Goal: Task Accomplishment & Management: Use online tool/utility

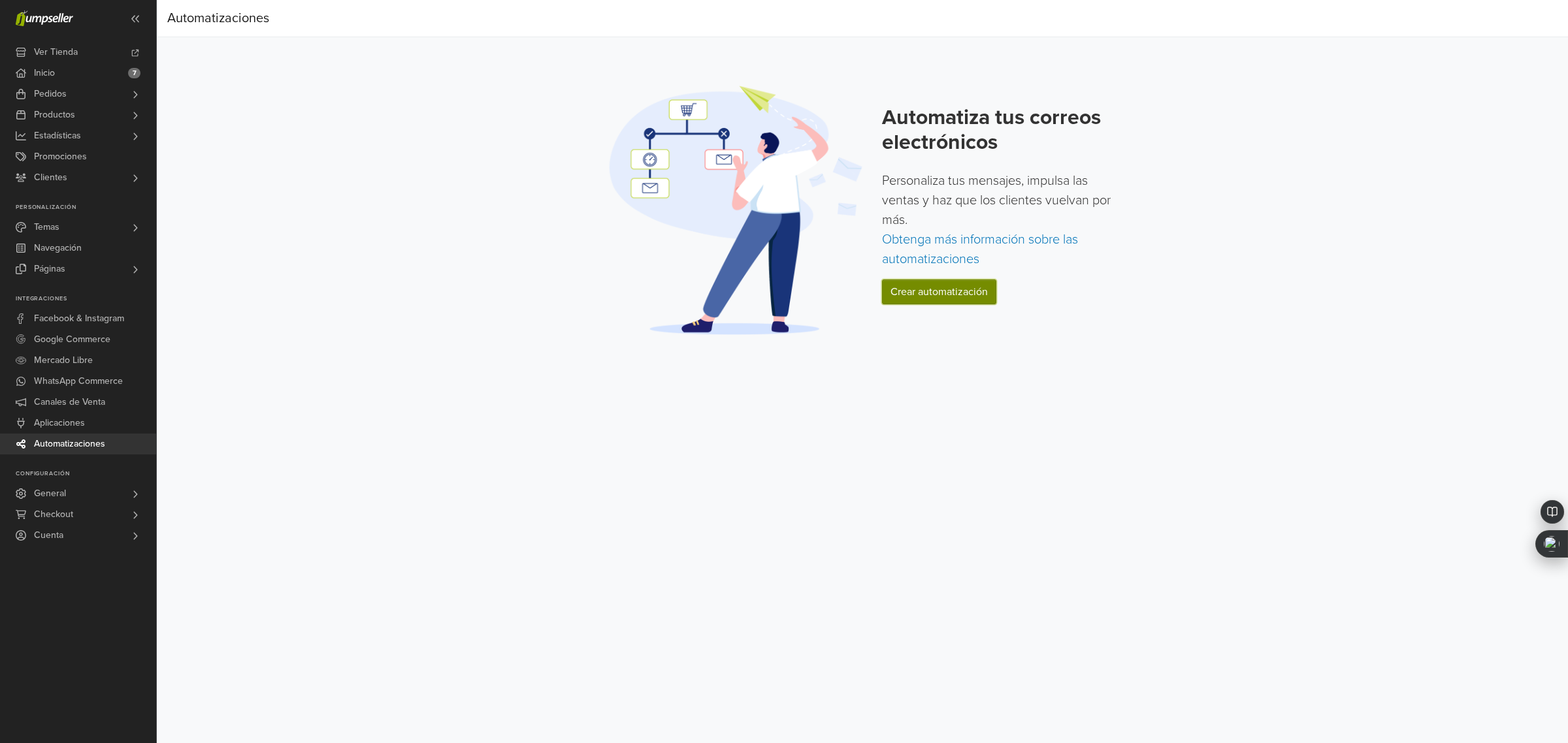
click at [915, 291] on link "Crear automatización" at bounding box center [939, 292] width 114 height 25
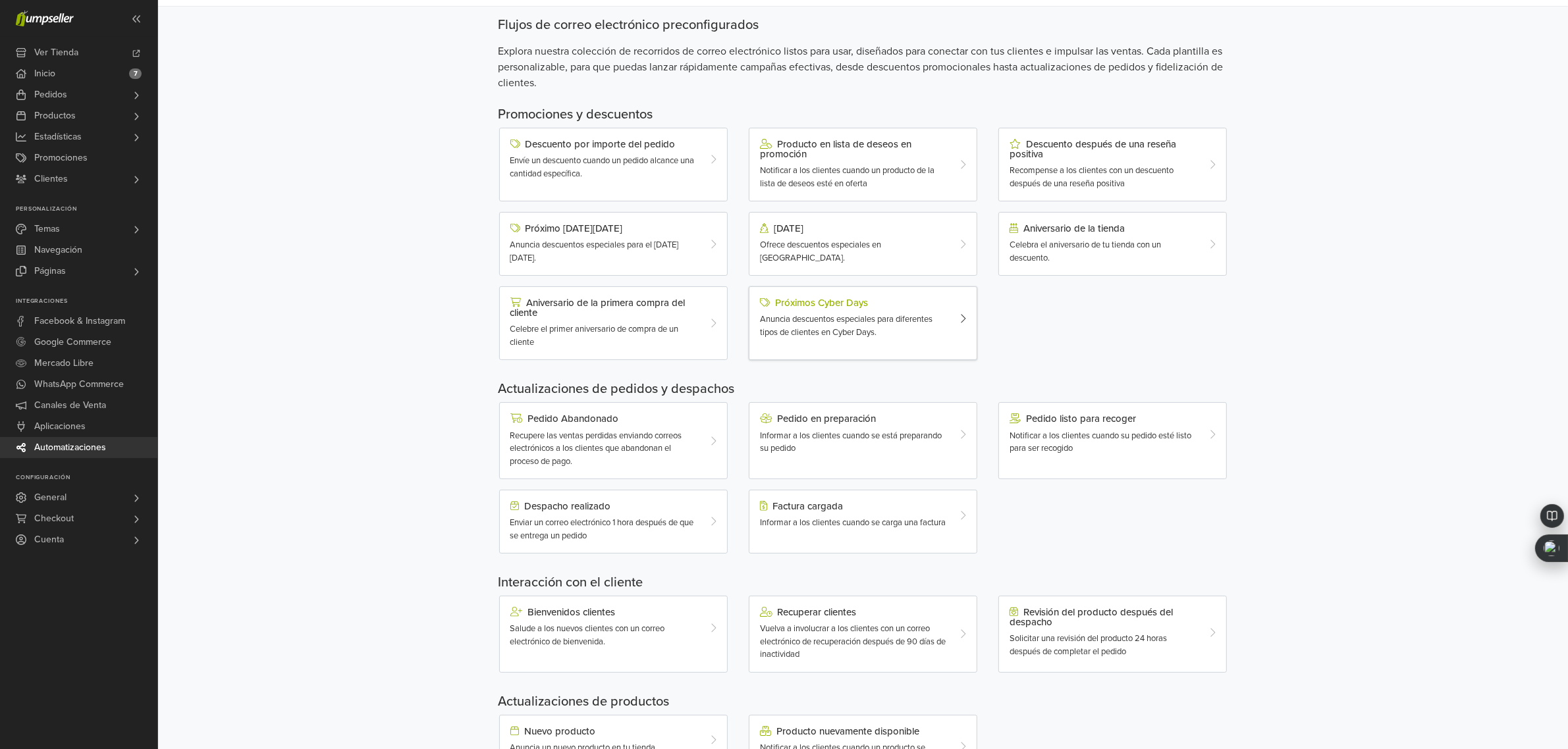
scroll to position [82, 0]
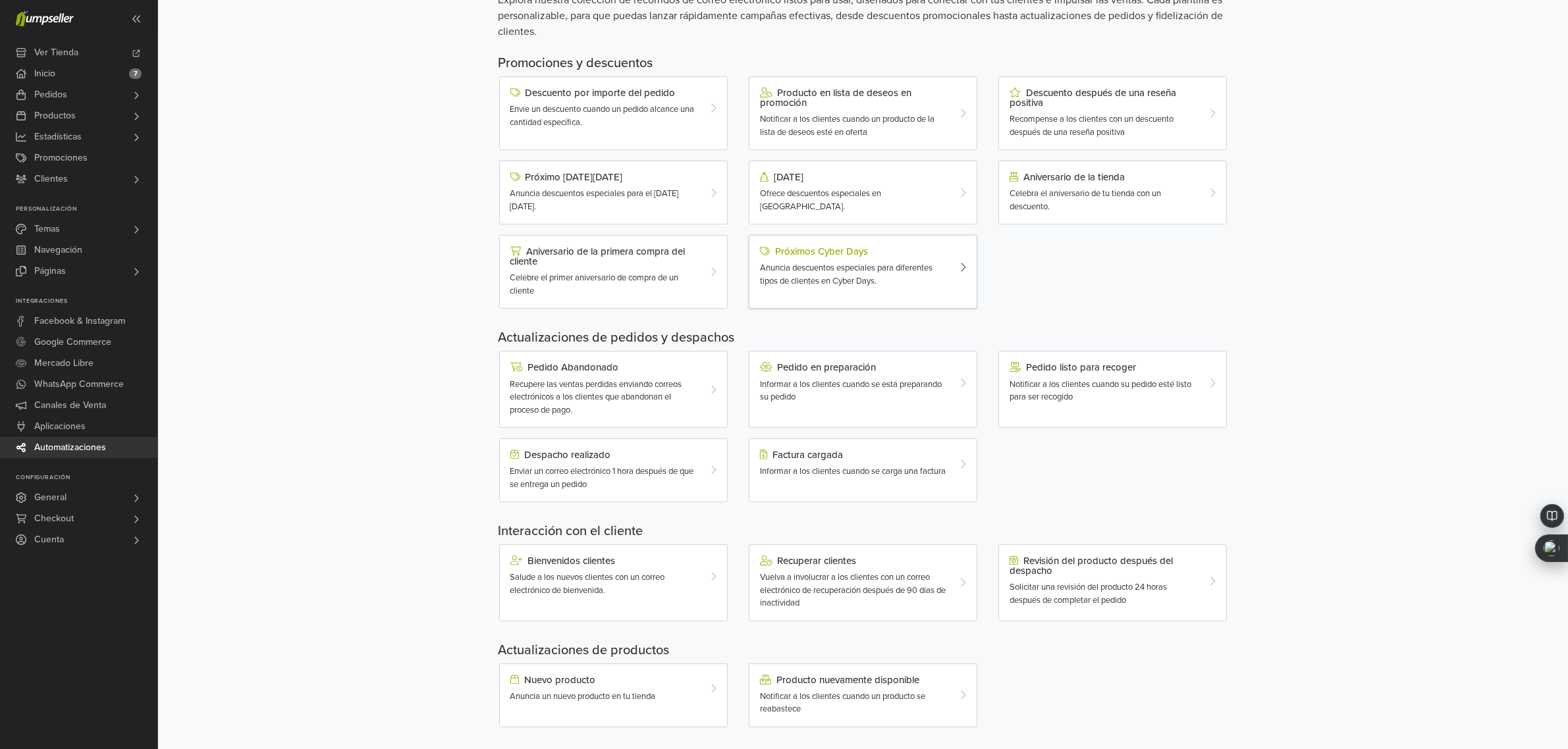
click at [897, 265] on span "Anuncia descuentos especiales para diferentes tipos de clientes en Cyber Days." at bounding box center [846, 274] width 173 height 24
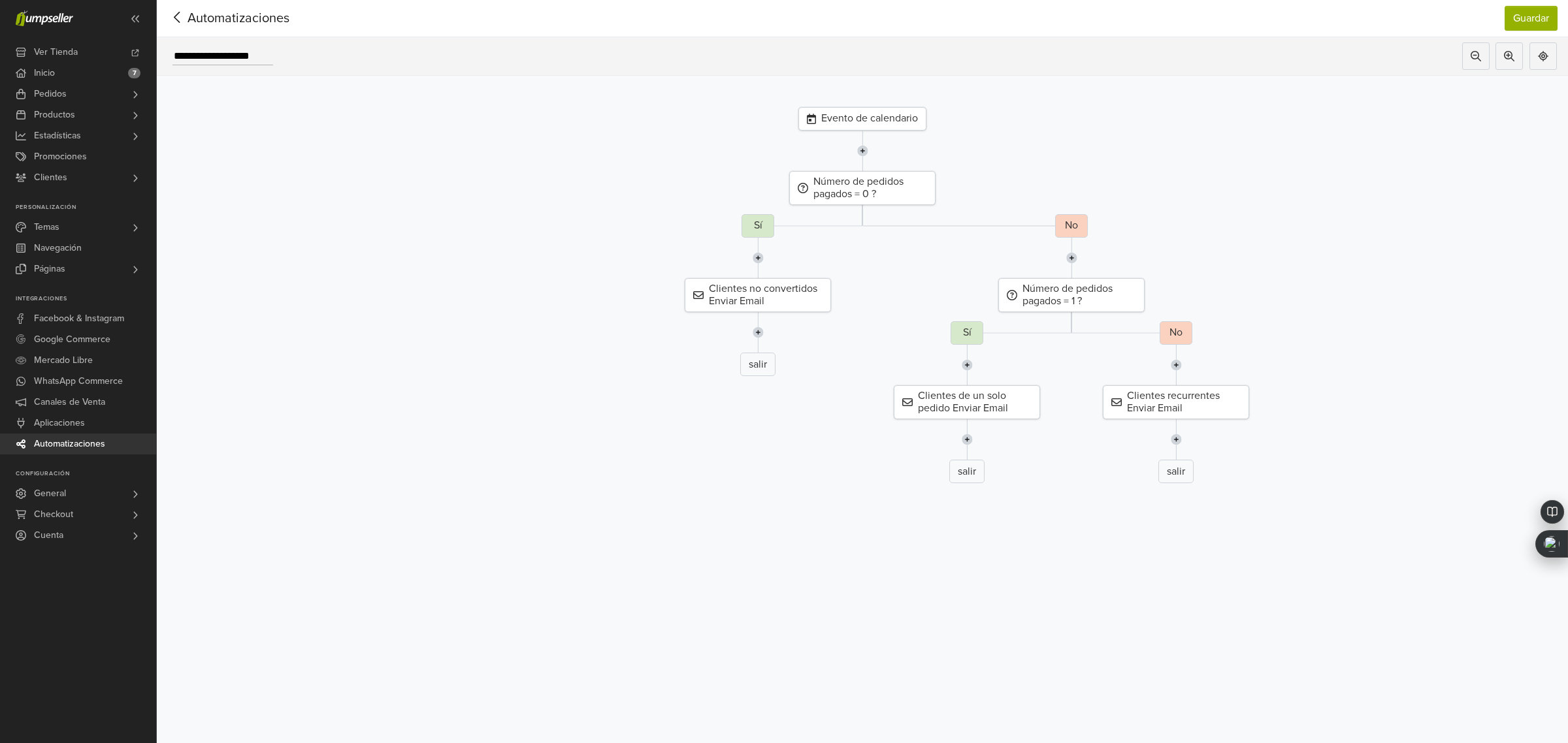
click at [859, 118] on div "Evento de calendario" at bounding box center [862, 118] width 128 height 23
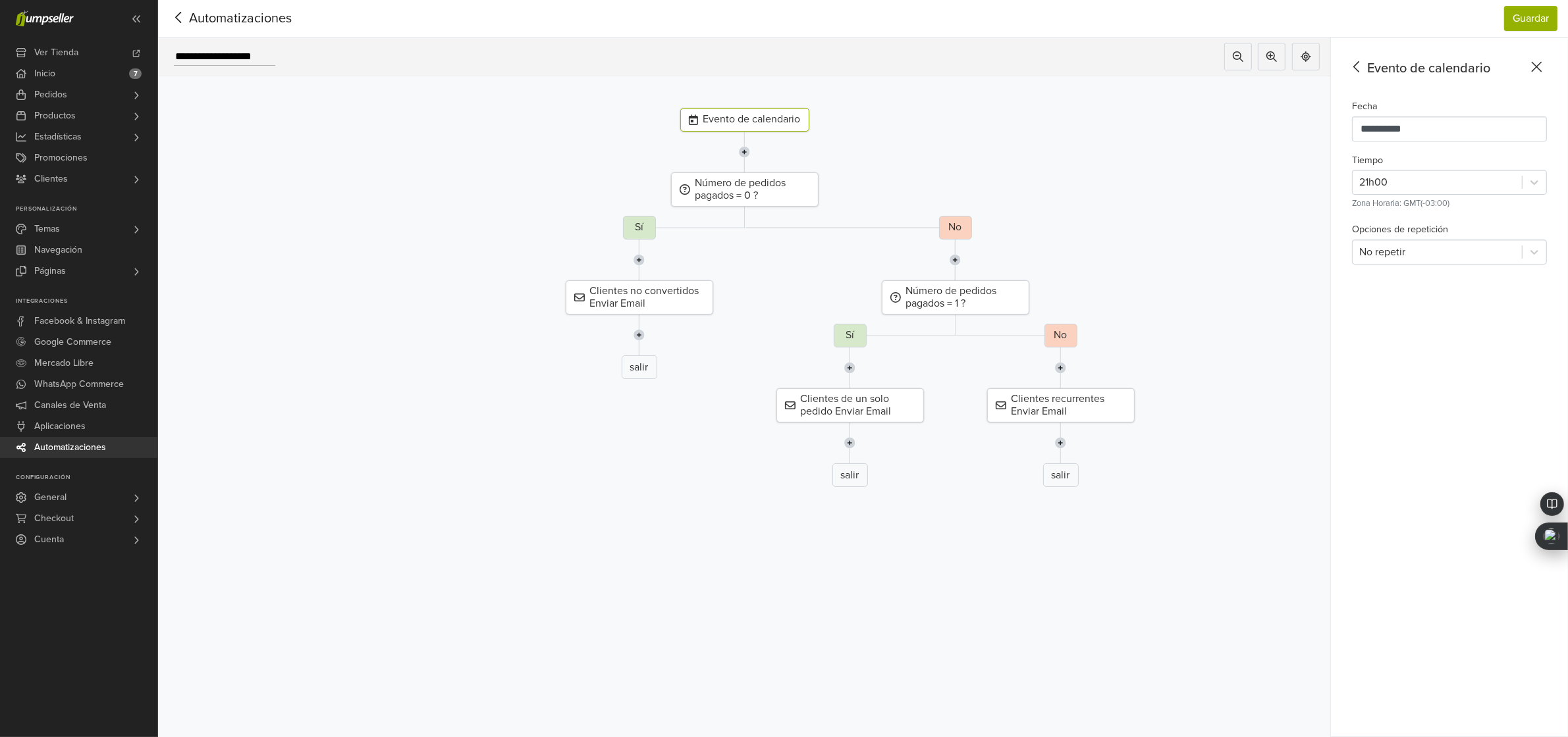
click at [173, 20] on icon at bounding box center [179, 18] width 20 height 16
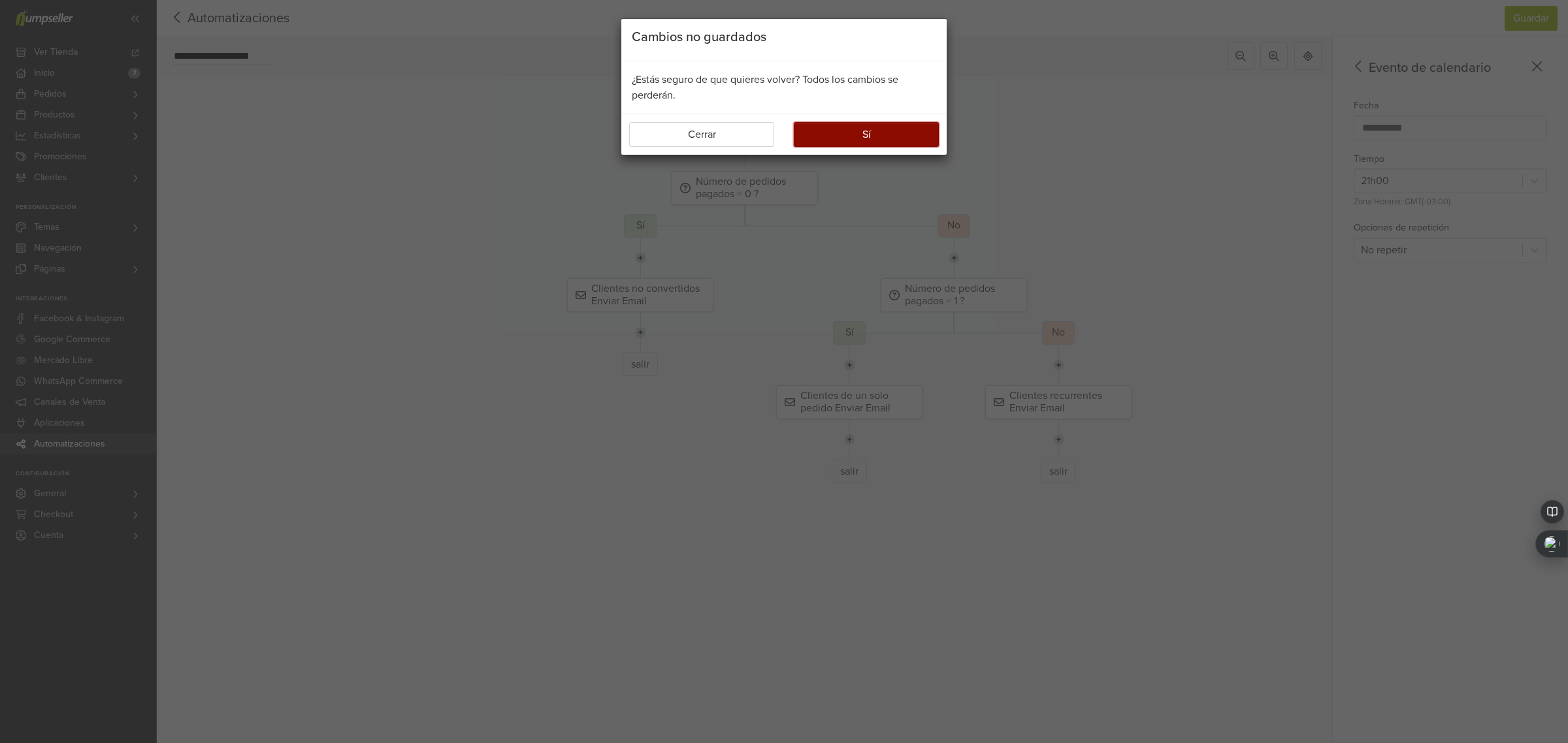
click at [823, 137] on button "Sí" at bounding box center [866, 134] width 145 height 25
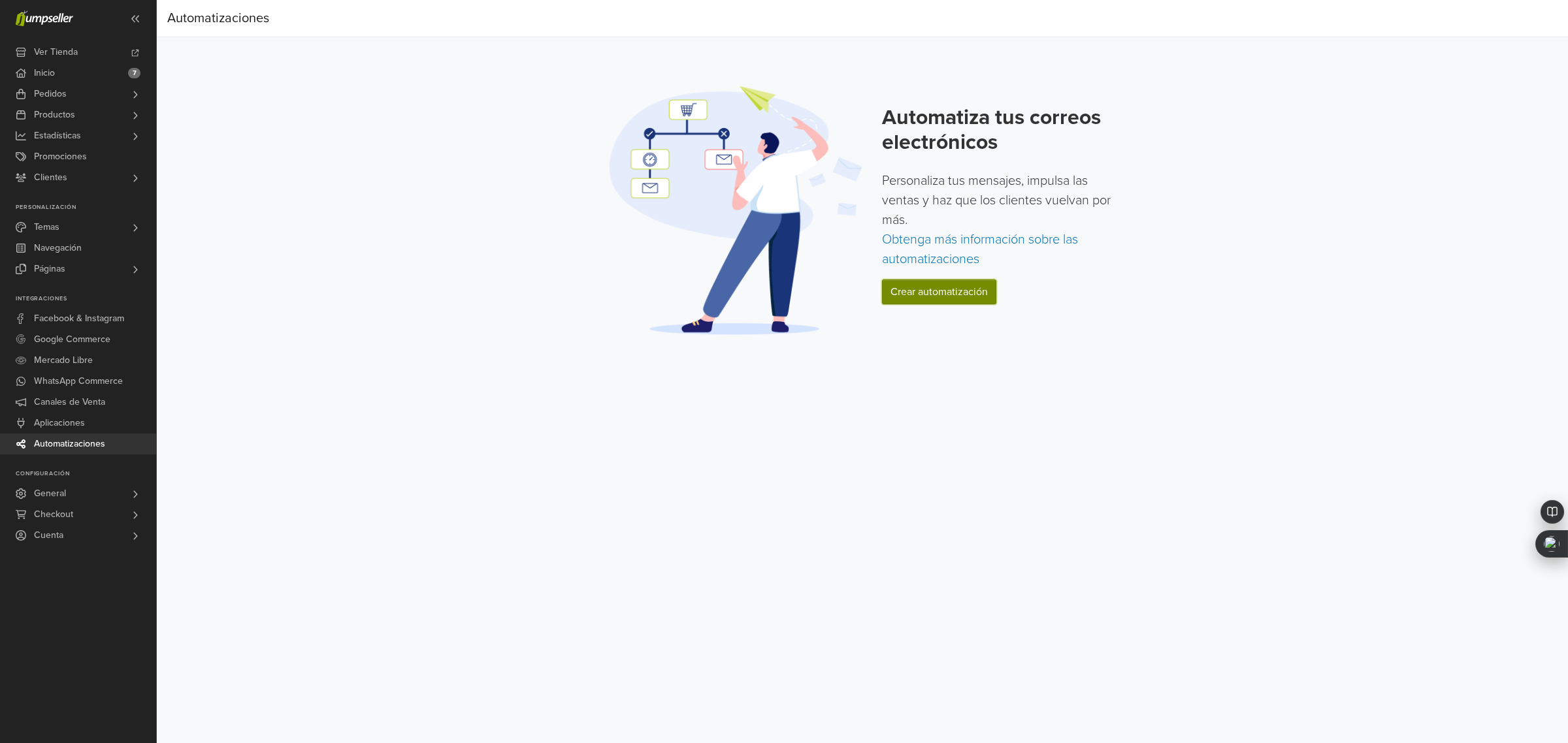
click at [946, 288] on link "Crear automatización" at bounding box center [939, 292] width 114 height 25
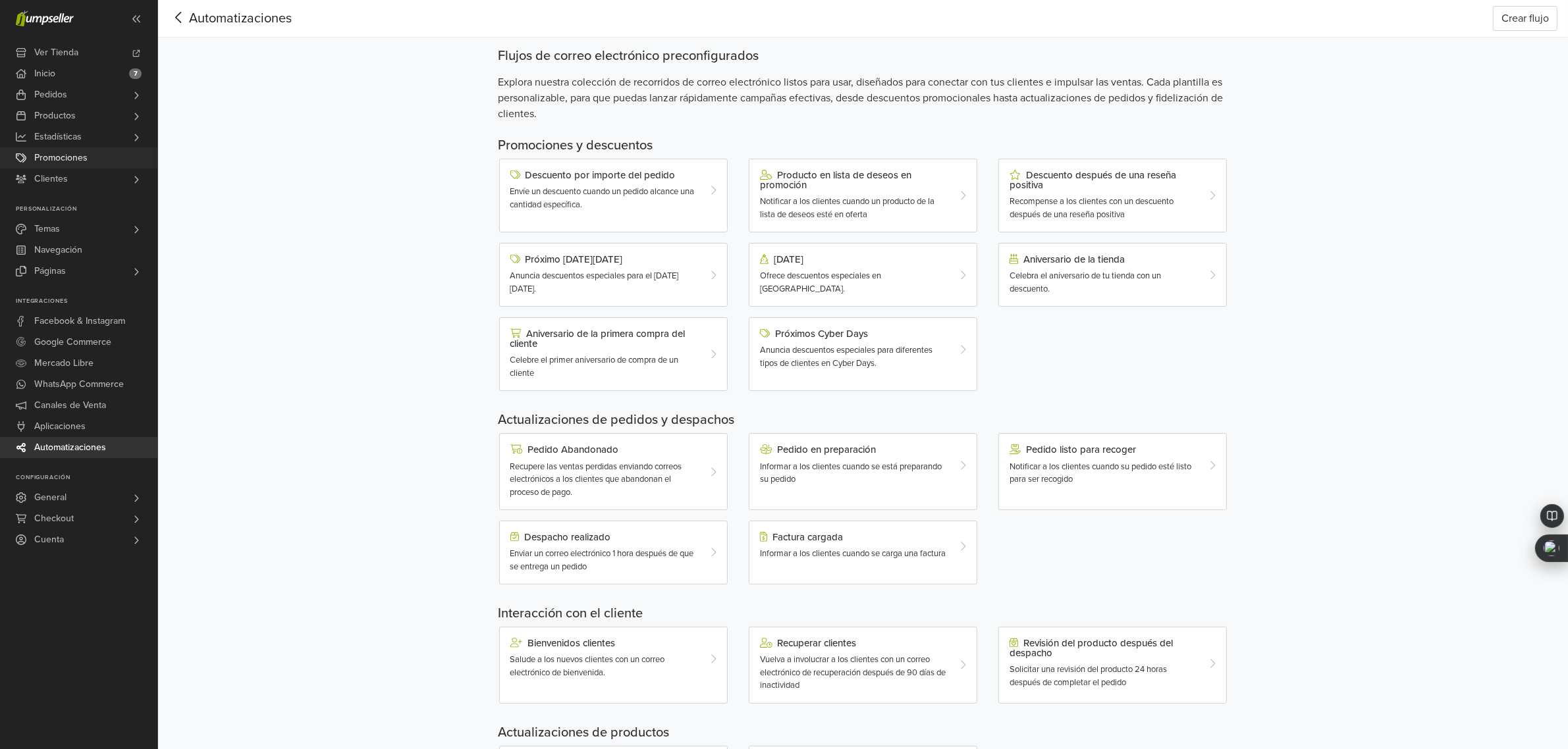
click at [57, 159] on span "Promociones" at bounding box center [61, 158] width 53 height 21
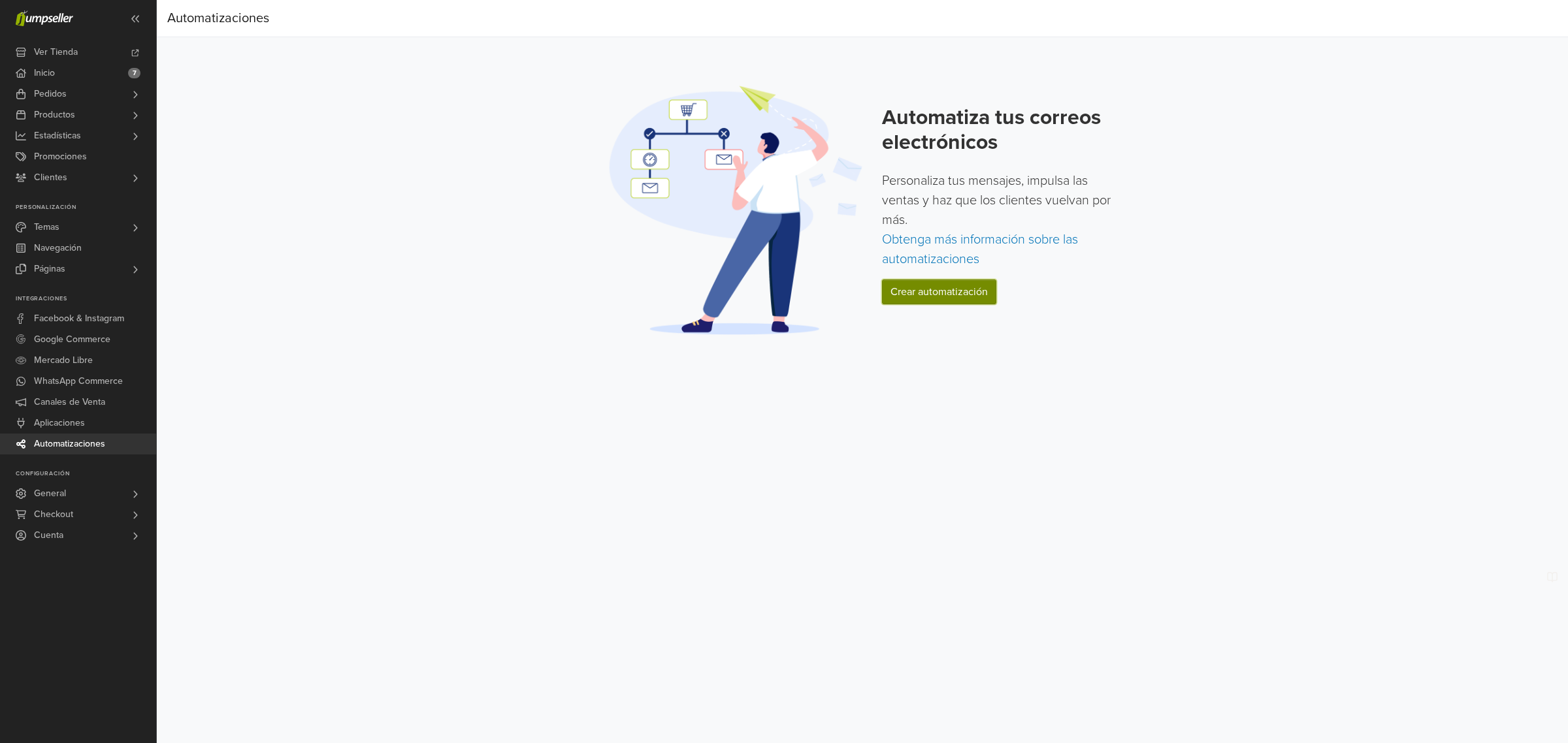
click at [975, 290] on link "Crear automatización" at bounding box center [939, 292] width 114 height 25
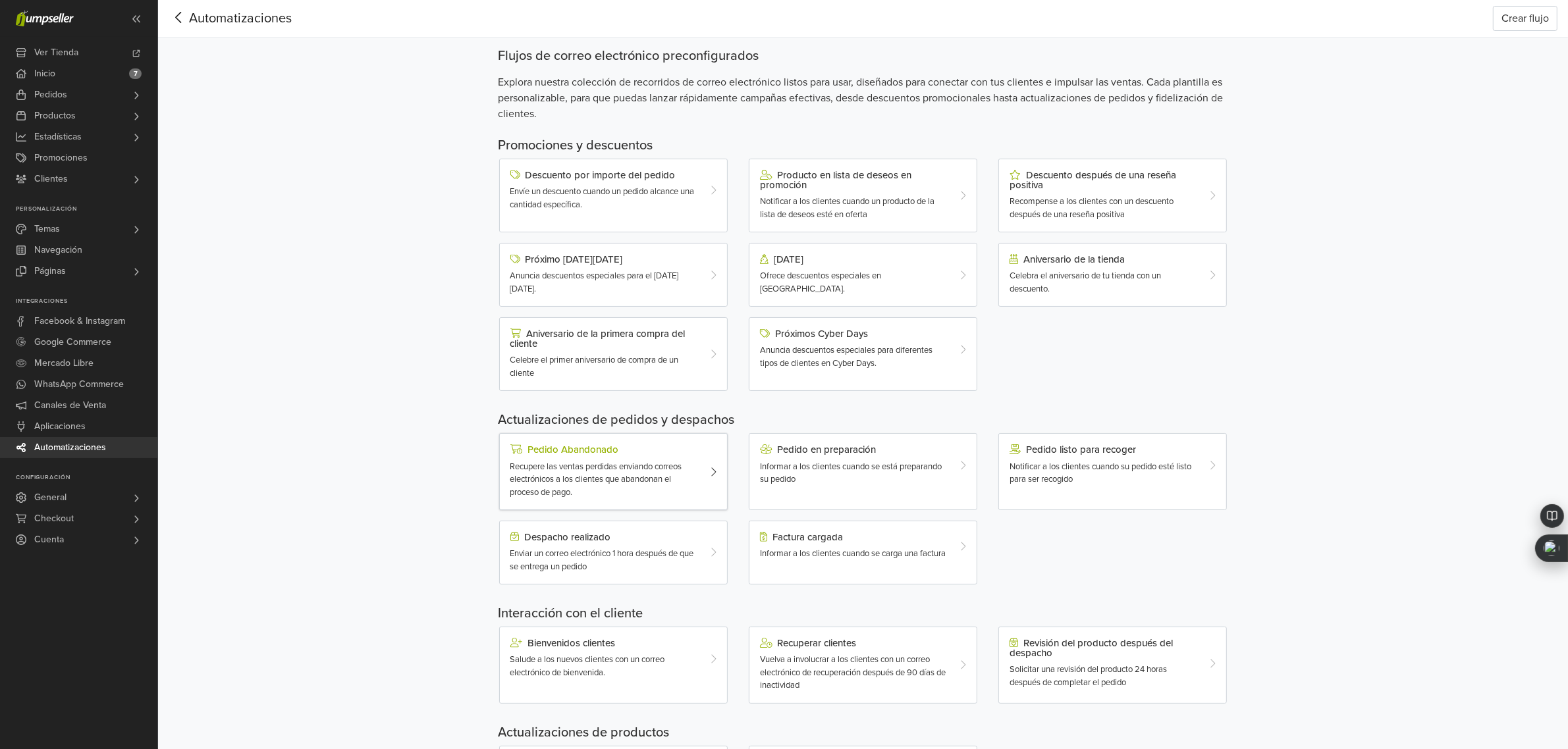
click at [586, 444] on div "Pedido Abandonado" at bounding box center [604, 450] width 187 height 11
